Goal: Transaction & Acquisition: Purchase product/service

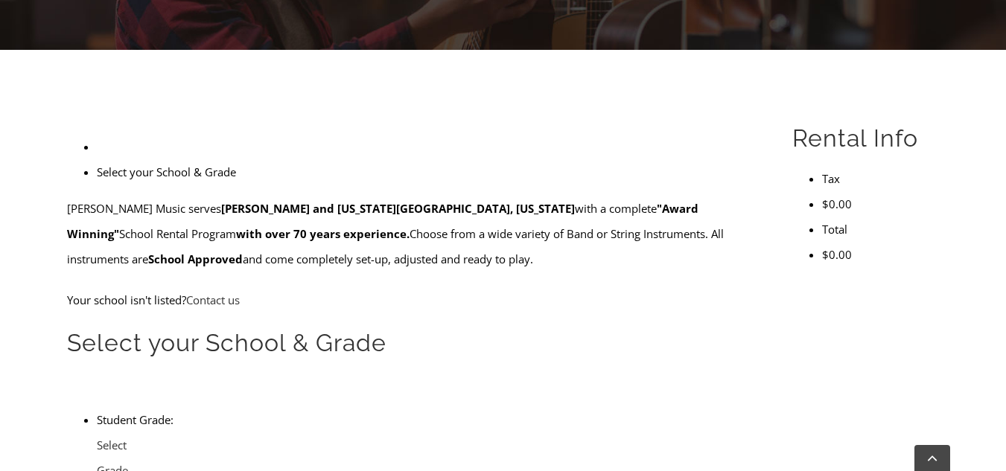
scroll to position [354, 0]
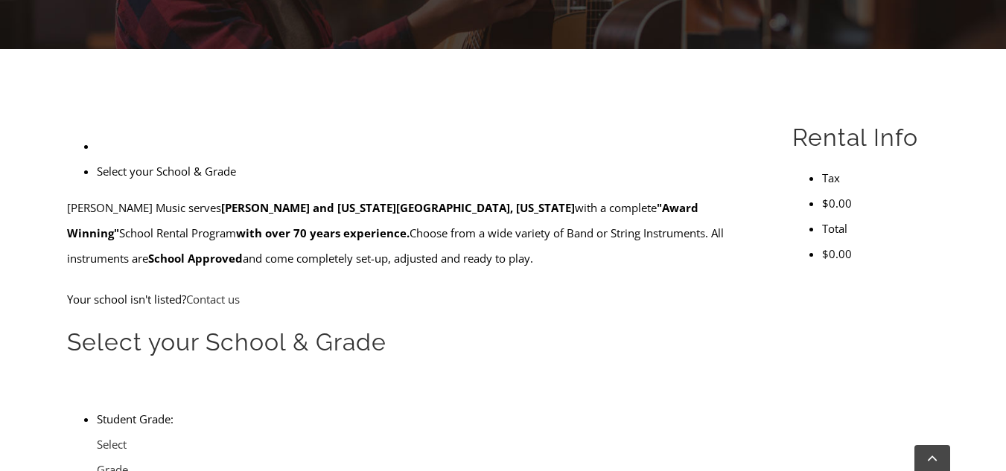
click at [147, 159] on li "Select your School & Grade" at bounding box center [427, 171] width 661 height 25
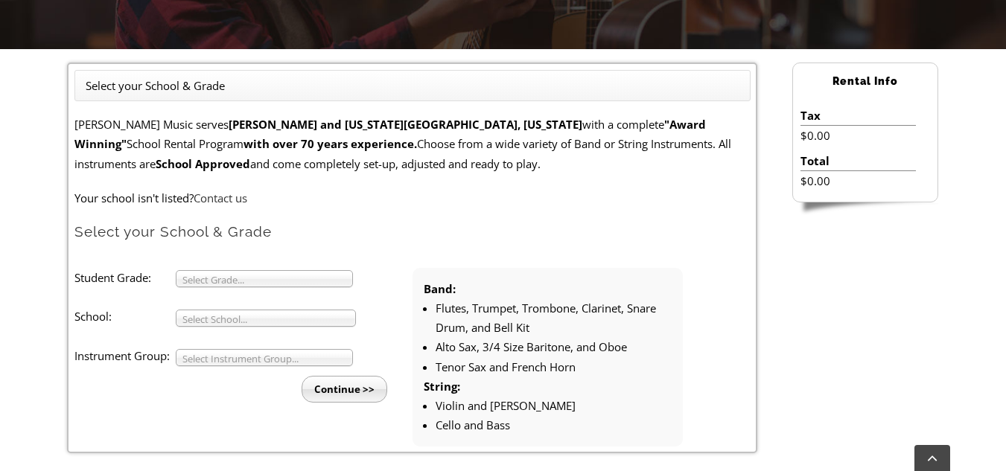
click at [149, 92] on li "Select your School & Grade" at bounding box center [155, 85] width 139 height 19
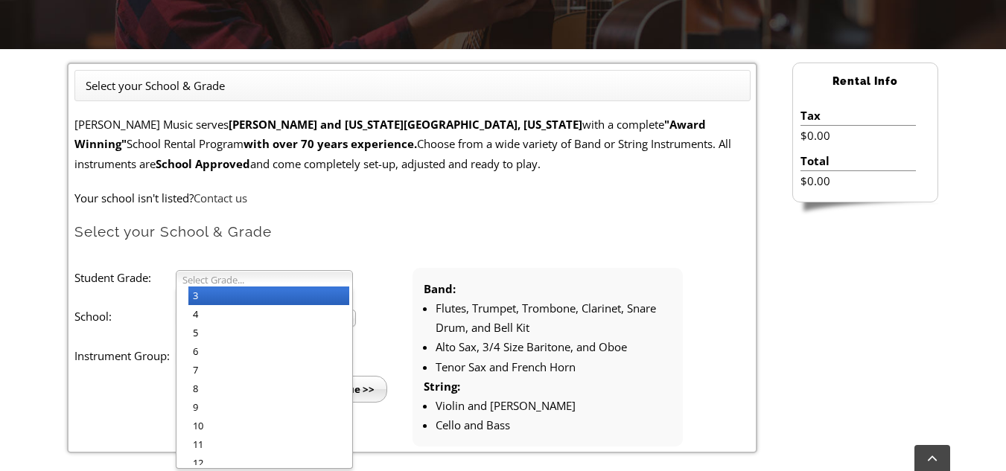
click at [228, 281] on span "Select Grade..." at bounding box center [257, 280] width 150 height 18
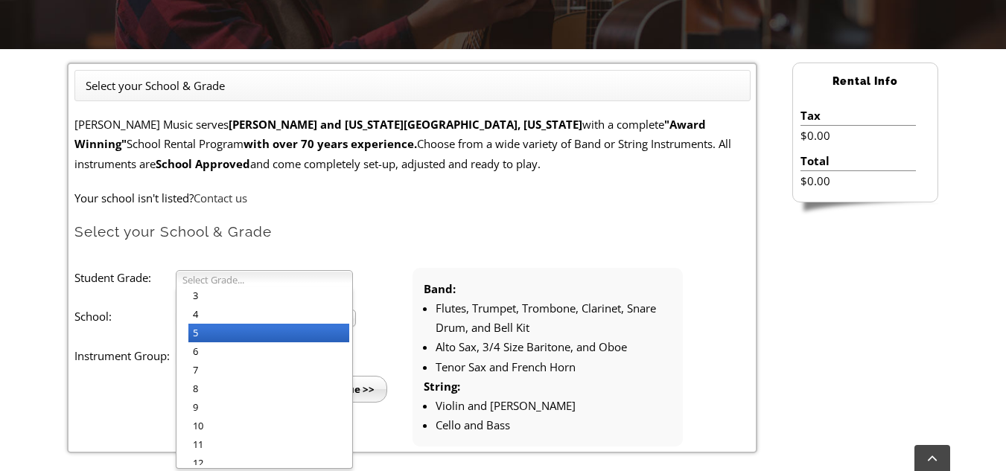
click at [211, 342] on li "5" at bounding box center [268, 333] width 161 height 19
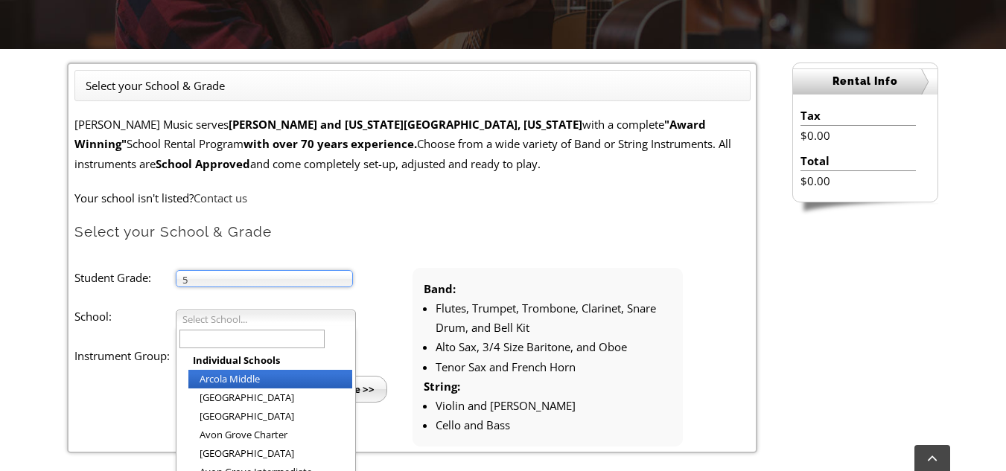
click at [212, 322] on span "Select School..." at bounding box center [258, 320] width 153 height 18
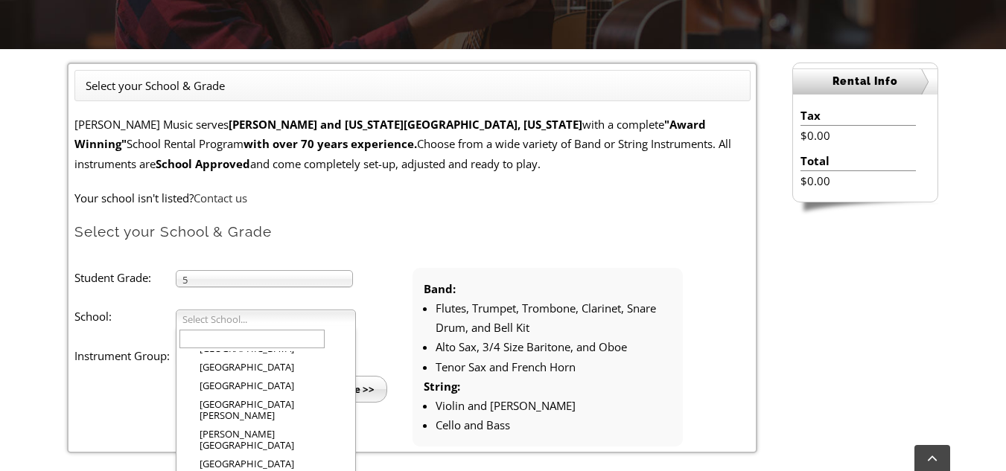
scroll to position [1003, 0]
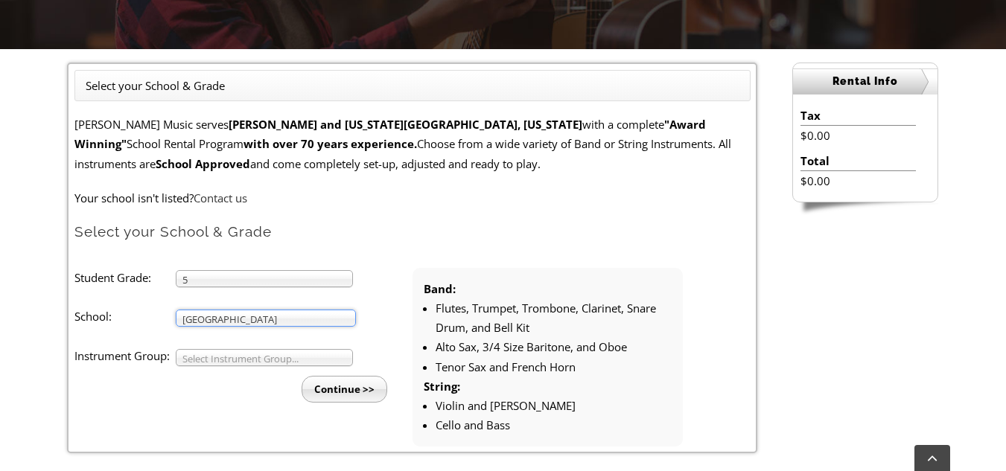
click at [291, 359] on span "Select Instrument Group..." at bounding box center [257, 359] width 150 height 18
click at [290, 360] on span "Select Instrument Group..." at bounding box center [257, 359] width 150 height 18
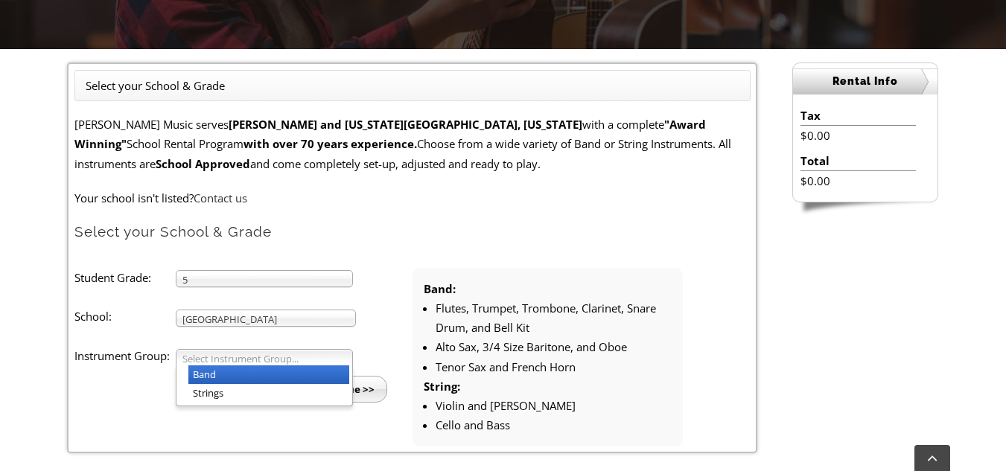
click at [225, 369] on li "Band" at bounding box center [268, 375] width 161 height 19
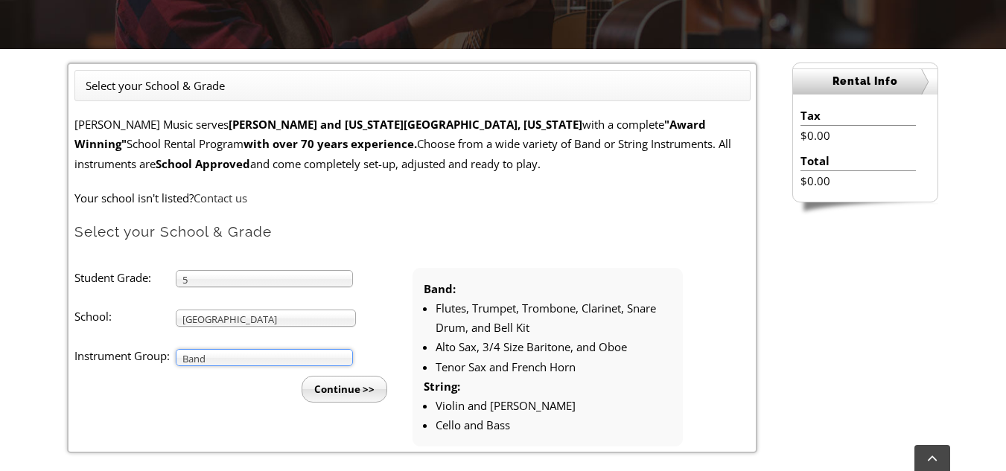
click at [340, 389] on input "Continue >>" at bounding box center [345, 389] width 86 height 27
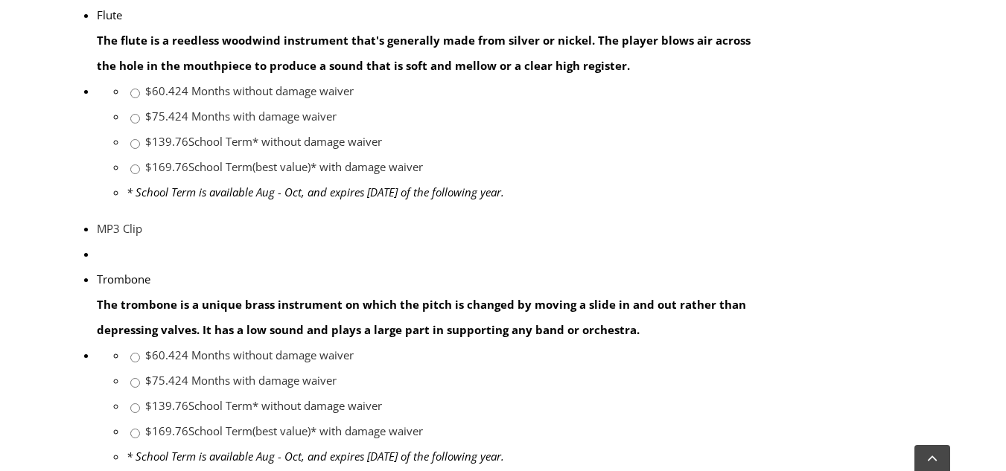
scroll to position [1341, 0]
